Goal: Download file/media

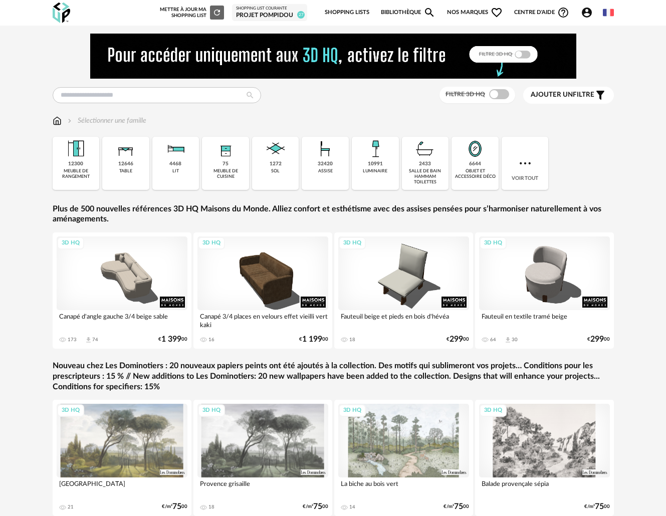
click at [464, 15] on span "Nos marques Heart Outline icon" at bounding box center [475, 12] width 56 height 21
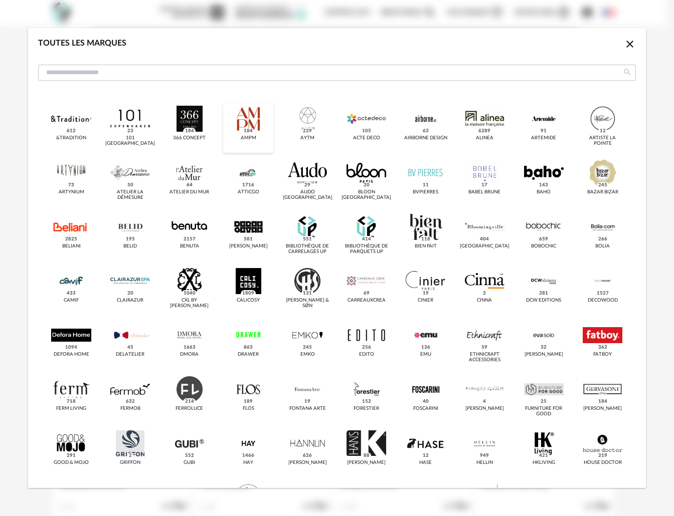
click at [255, 117] on div "dialog" at bounding box center [249, 119] width 40 height 26
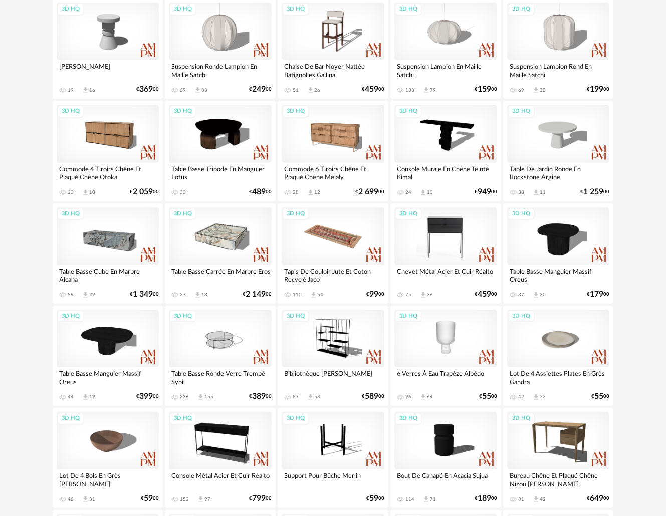
scroll to position [204, 0]
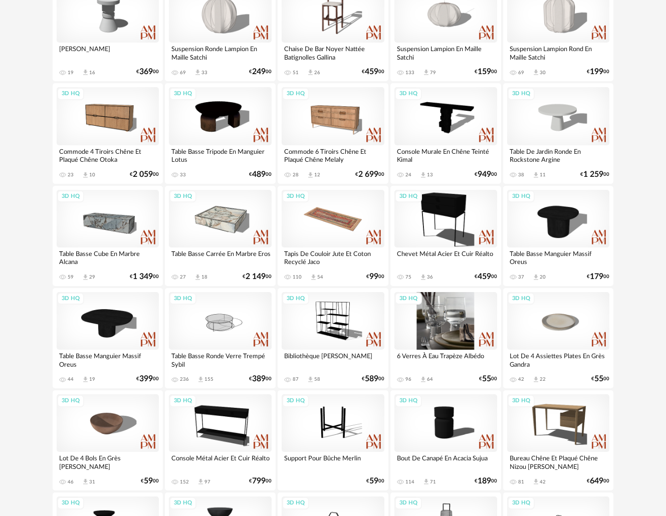
click at [454, 305] on div "3D HQ" at bounding box center [445, 321] width 103 height 58
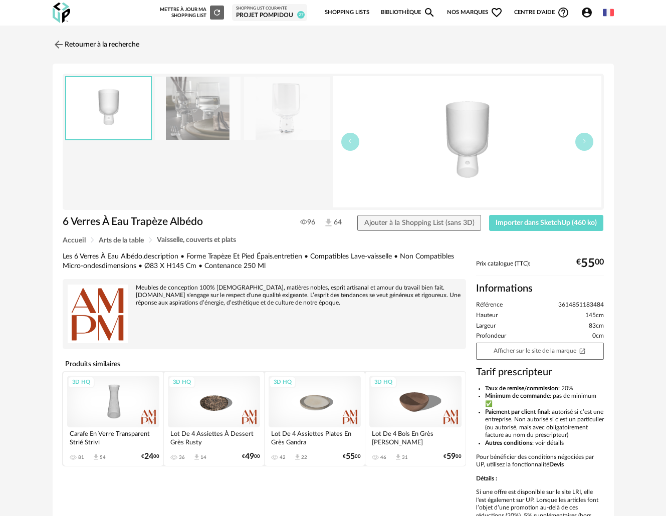
click at [274, 114] on img at bounding box center [287, 109] width 86 height 64
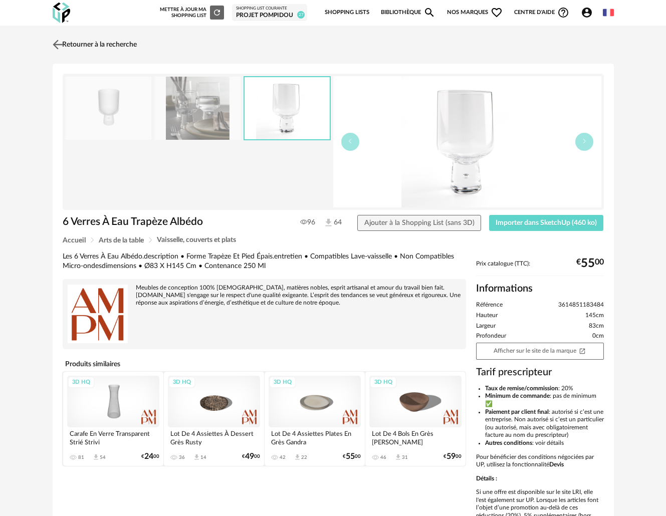
click at [56, 44] on img at bounding box center [57, 44] width 15 height 15
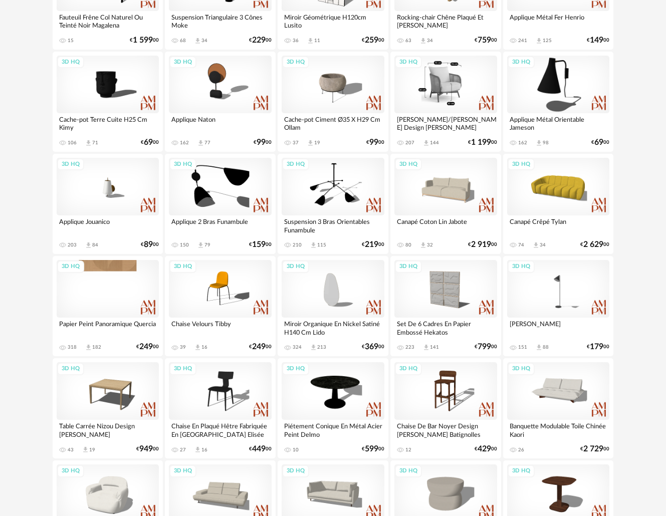
scroll to position [853, 0]
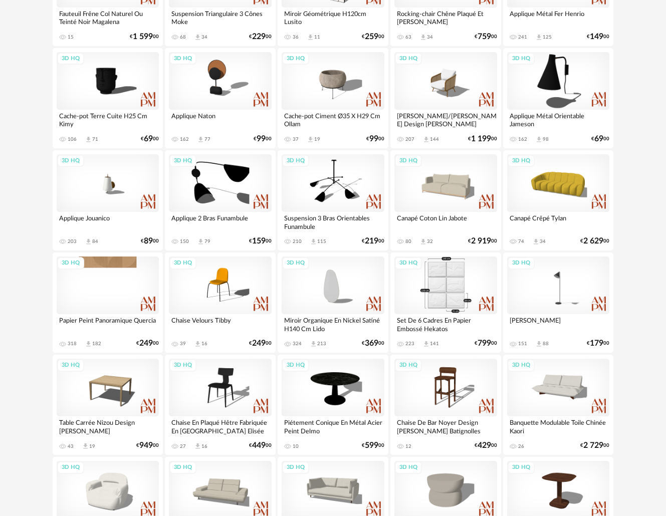
click at [450, 289] on div "3D HQ" at bounding box center [445, 286] width 103 height 58
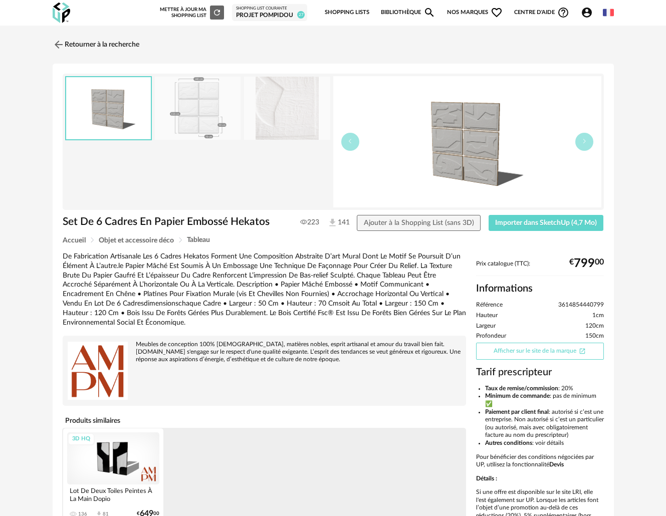
click at [520, 347] on link "Afficher sur le site de la marque Open In New icon" at bounding box center [540, 351] width 128 height 17
click at [68, 43] on link "Retourner à la recherche" at bounding box center [93, 45] width 87 height 22
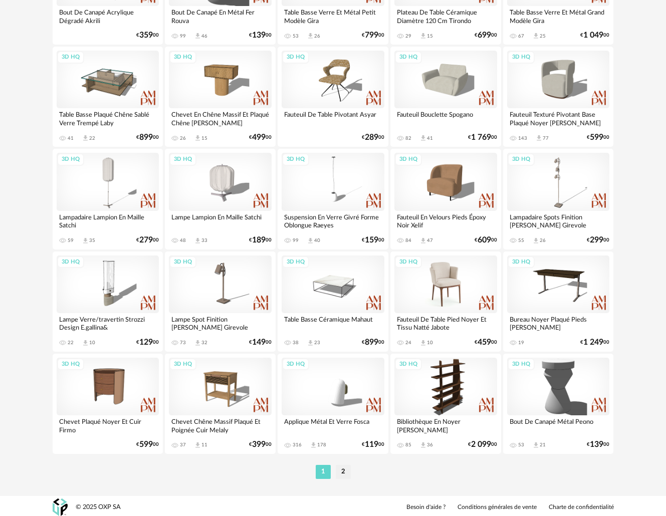
scroll to position [1778, 0]
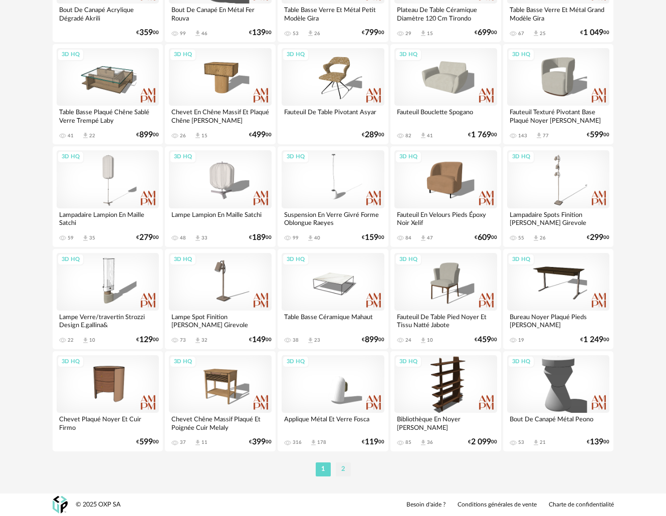
click at [346, 468] on li "2" at bounding box center [343, 470] width 15 height 14
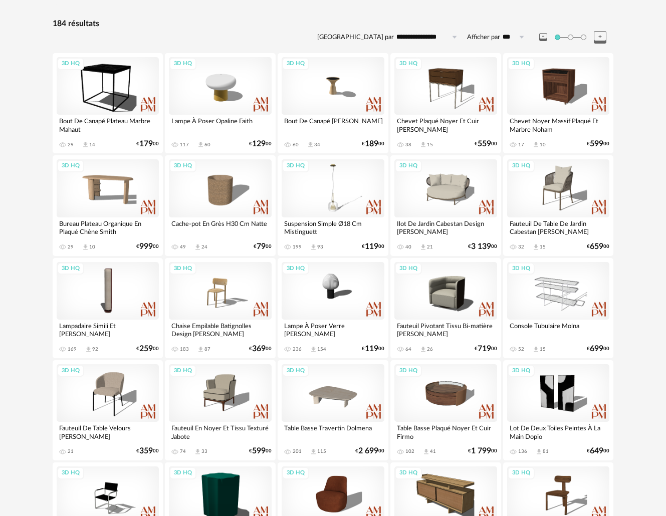
scroll to position [135, 0]
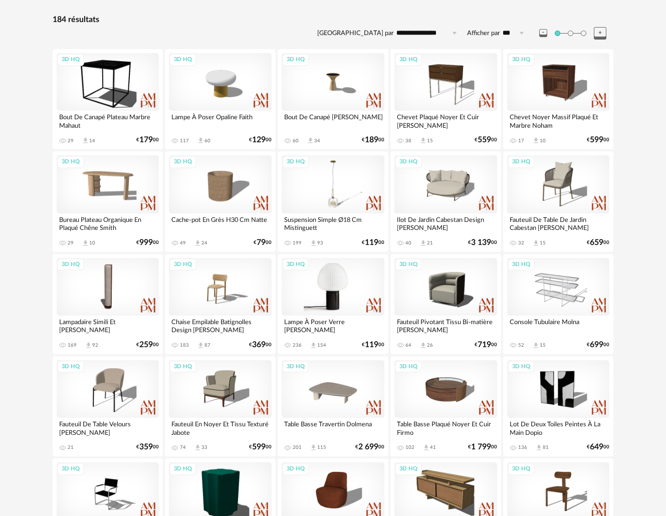
click at [342, 302] on div "3D HQ" at bounding box center [333, 287] width 103 height 58
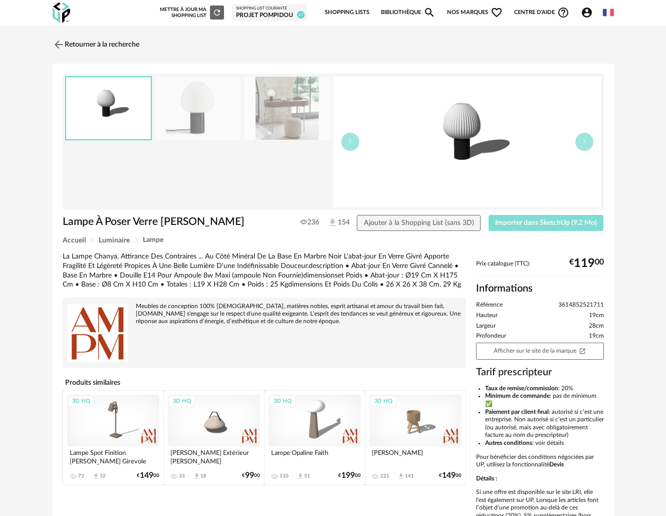
click at [553, 223] on span "Importer dans SketchUp (9,2 Mo)" at bounding box center [546, 223] width 102 height 7
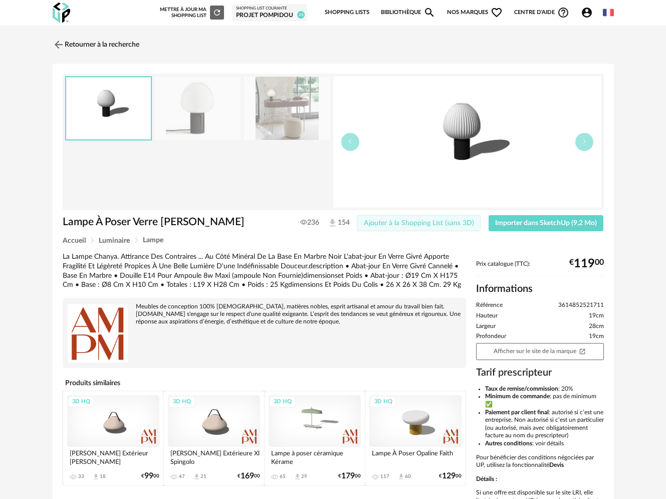
click at [375, 223] on span "Ajouter à la Shopping List (sans 3D)" at bounding box center [419, 223] width 110 height 7
